Goal: Transaction & Acquisition: Purchase product/service

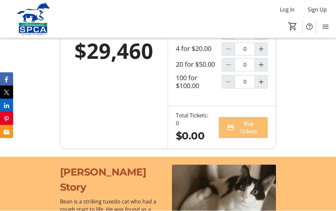
scroll to position [519, 0]
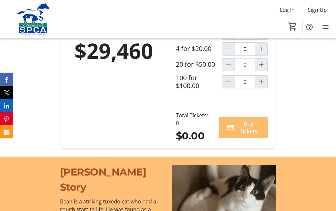
click at [263, 53] on mat-icon "Increment by one" at bounding box center [261, 49] width 8 height 8
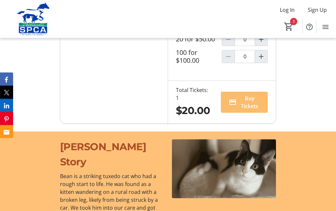
scroll to position [544, 0]
click at [226, 28] on mat-icon "Decrement by one" at bounding box center [229, 24] width 8 height 8
type input "0"
click at [262, 43] on mat-icon "Increment by one" at bounding box center [261, 39] width 8 height 8
type input "1"
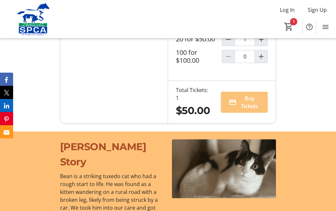
click at [249, 110] on span "Buy Tickets" at bounding box center [249, 102] width 21 height 16
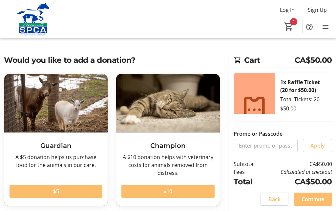
click at [84, 11] on div "Log In Sign Up Home Raffle Donations Tickets 1" at bounding box center [168, 19] width 336 height 38
